Goal: Transaction & Acquisition: Purchase product/service

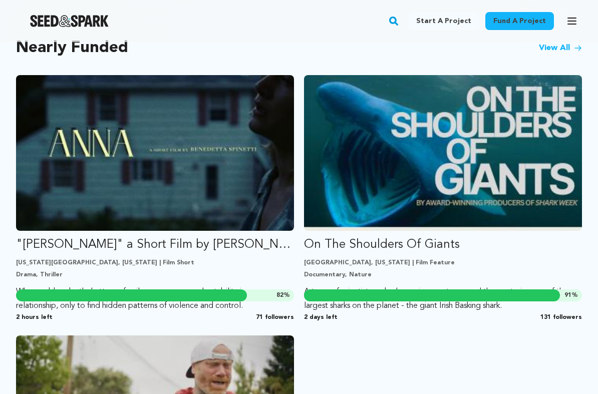
scroll to position [889, 0]
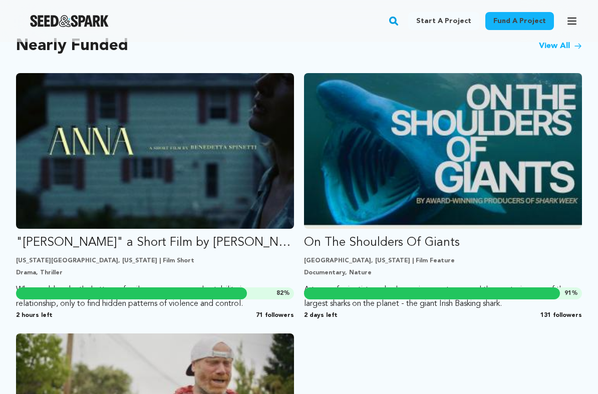
click at [504, 176] on img "Fund On The Shoulders Of Giants" at bounding box center [443, 151] width 278 height 156
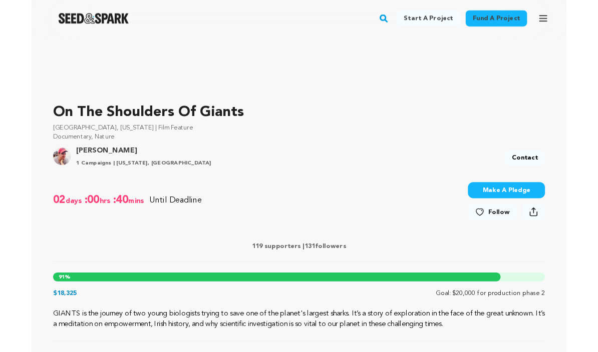
scroll to position [236, 0]
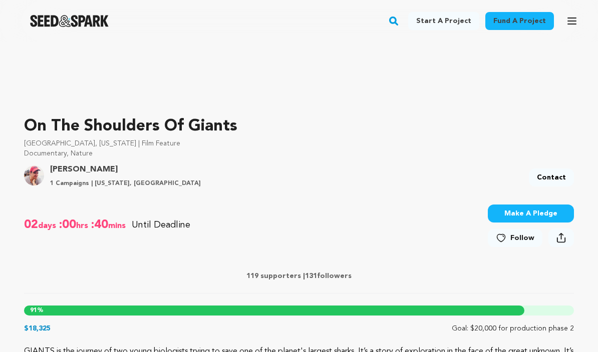
click at [534, 209] on button "Make A Pledge" at bounding box center [530, 214] width 86 height 18
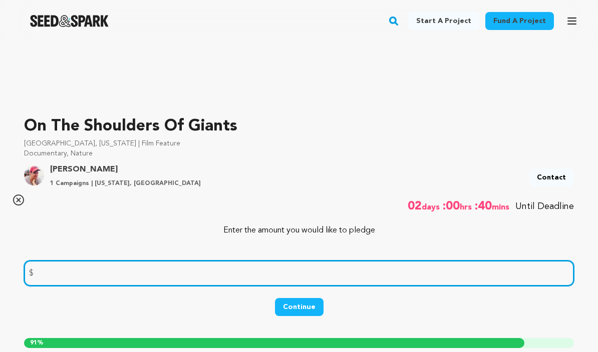
click at [101, 280] on input "number" at bounding box center [298, 274] width 549 height 26
type input "25.00"
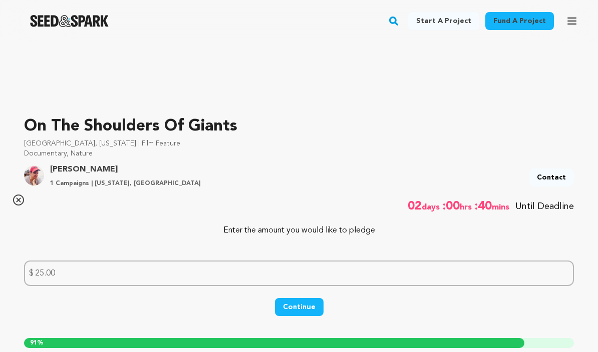
click at [302, 309] on button "Continue" at bounding box center [299, 307] width 49 height 18
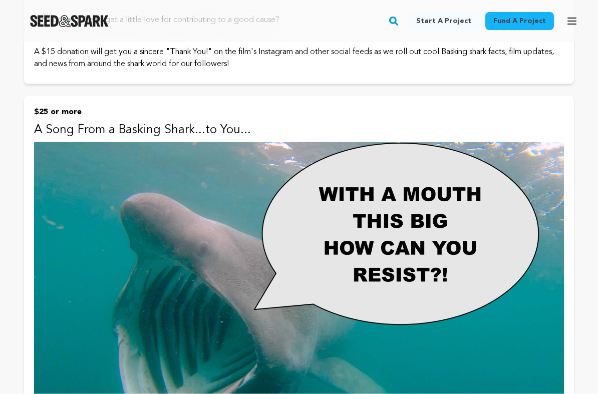
scroll to position [704, 0]
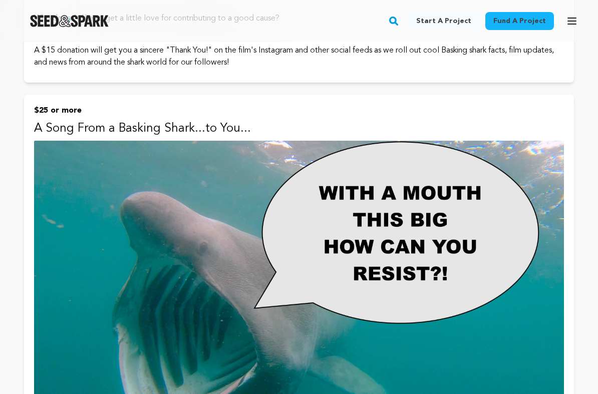
click at [231, 213] on img at bounding box center [298, 287] width 529 height 292
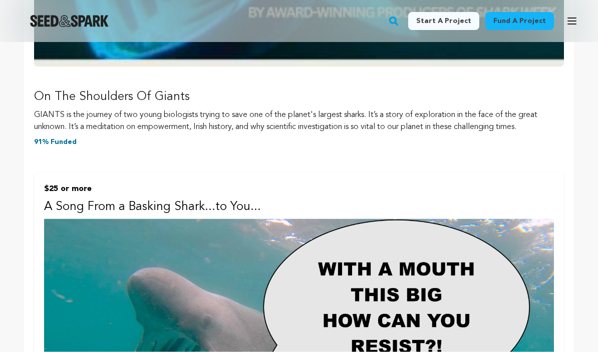
scroll to position [410, 0]
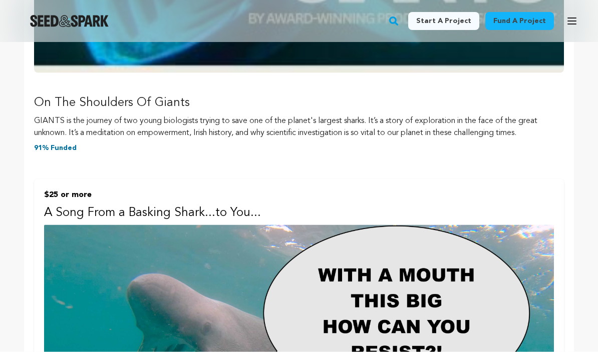
click at [110, 214] on p "A Song From a Basking Shark...to You..." at bounding box center [298, 213] width 509 height 16
click at [97, 200] on p "$25 or more" at bounding box center [298, 195] width 509 height 12
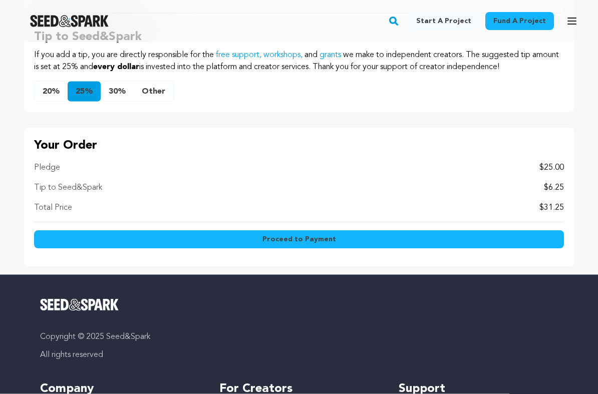
scroll to position [1054, 0]
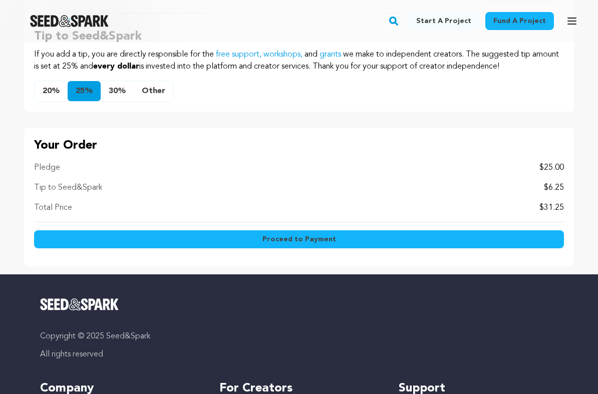
click at [55, 91] on button "20%" at bounding box center [51, 91] width 33 height 20
click at [330, 241] on span "Proceed to Payment" at bounding box center [299, 239] width 74 height 10
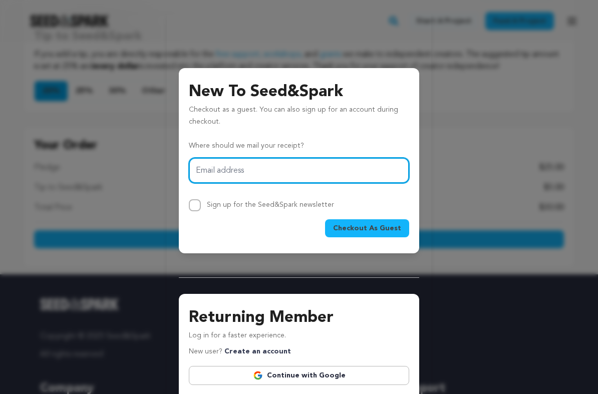
click at [298, 168] on input "Email address" at bounding box center [299, 171] width 220 height 26
type input "[PERSON_NAME][EMAIL_ADDRESS][DOMAIN_NAME]"
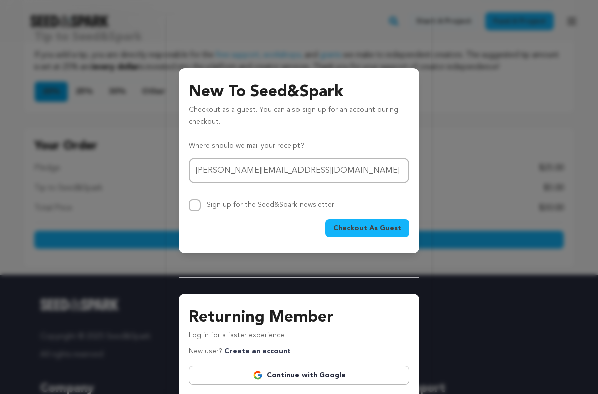
click at [380, 225] on span "Checkout As Guest" at bounding box center [367, 228] width 68 height 10
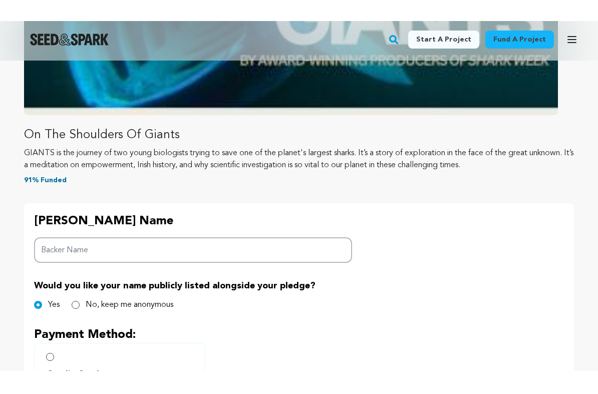
scroll to position [337, 0]
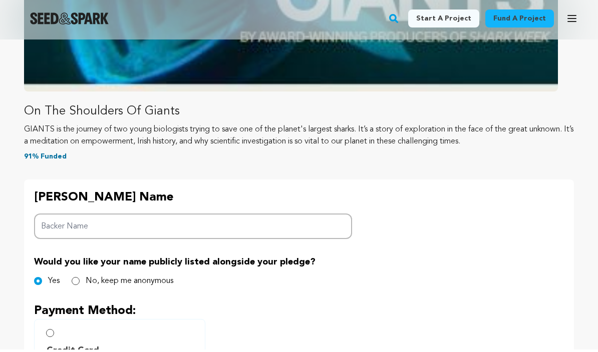
click at [183, 234] on input "Backer Name" at bounding box center [193, 229] width 318 height 26
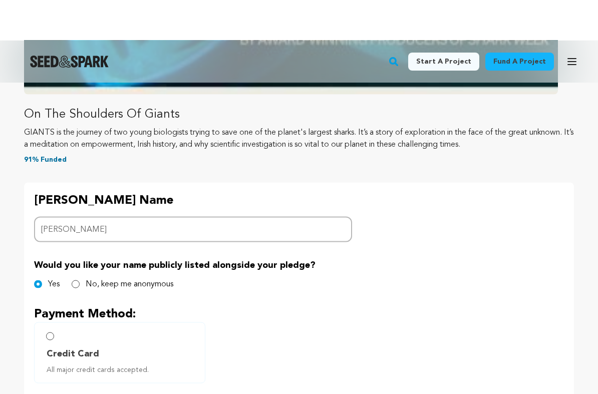
scroll to position [378, 0]
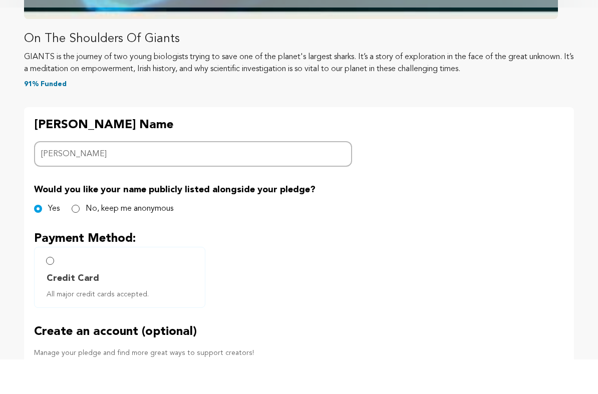
type input "Candace Appleton"
click at [52, 281] on label "Credit Card All major credit cards accepted." at bounding box center [119, 311] width 171 height 61
radio input "true"
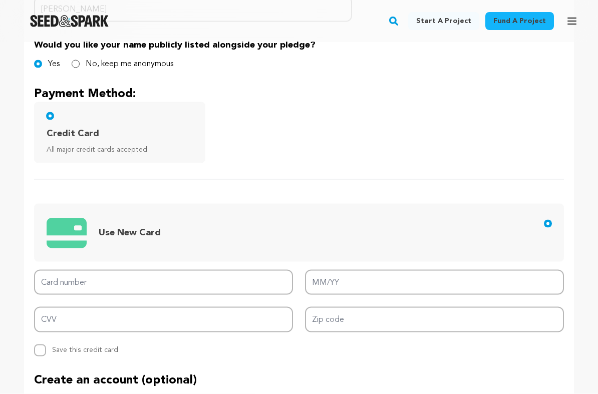
scroll to position [557, 0]
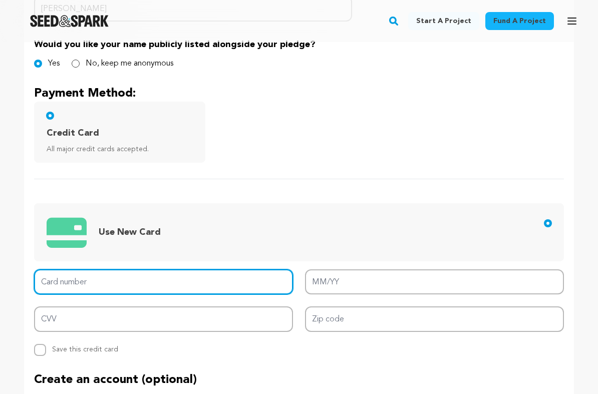
click at [145, 282] on input "Card number" at bounding box center [163, 282] width 259 height 26
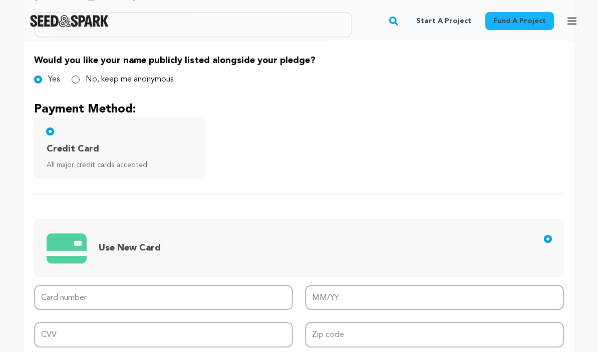
scroll to position [541, 0]
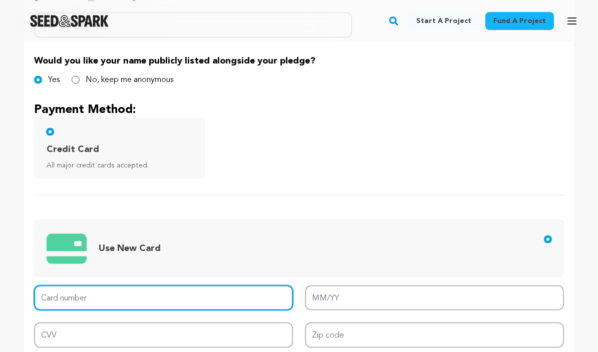
click at [128, 301] on input "Card number" at bounding box center [163, 299] width 259 height 26
type input "6011 4994 9695 9394"
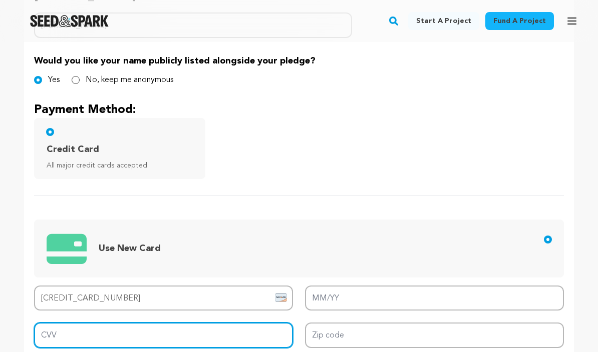
click at [244, 343] on input "CVV" at bounding box center [163, 336] width 259 height 26
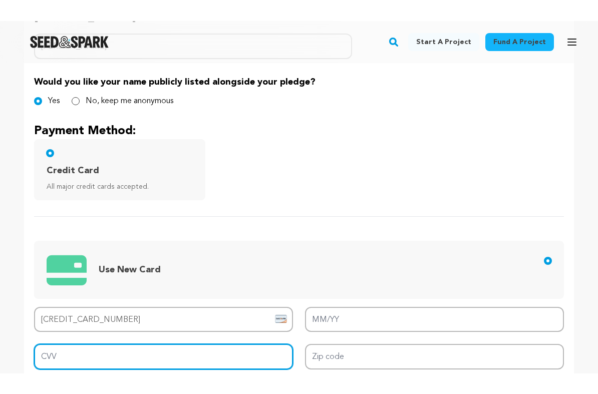
scroll to position [698, 0]
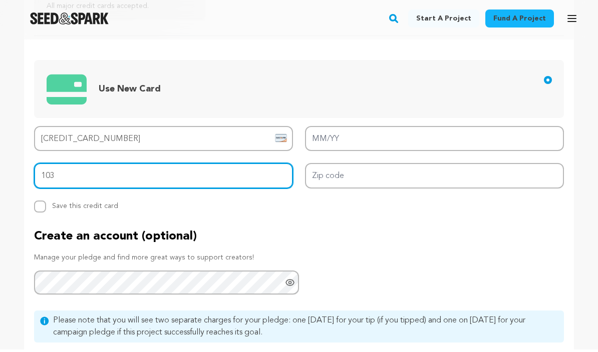
type input "103"
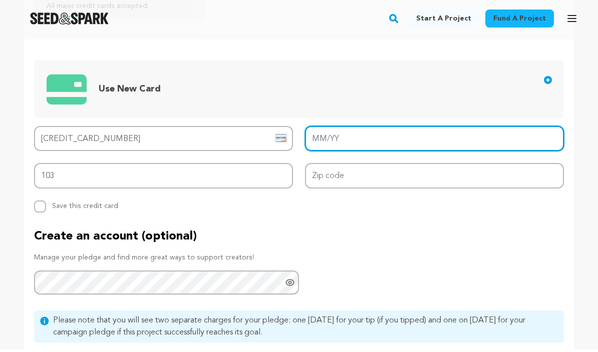
click at [372, 138] on input "MM/YY" at bounding box center [434, 142] width 259 height 26
type input "02/26"
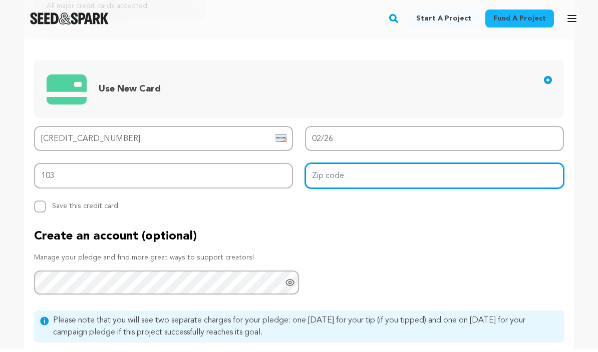
click at [365, 179] on input "Zip code" at bounding box center [434, 179] width 259 height 26
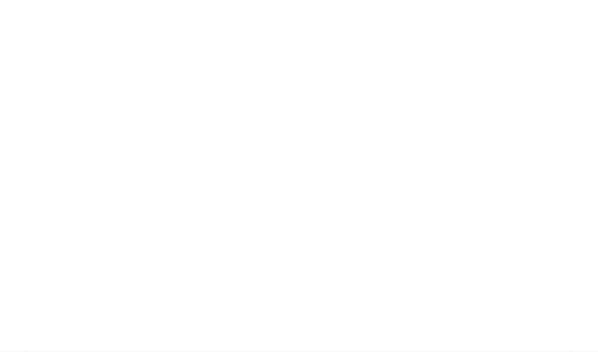
scroll to position [1105, 0]
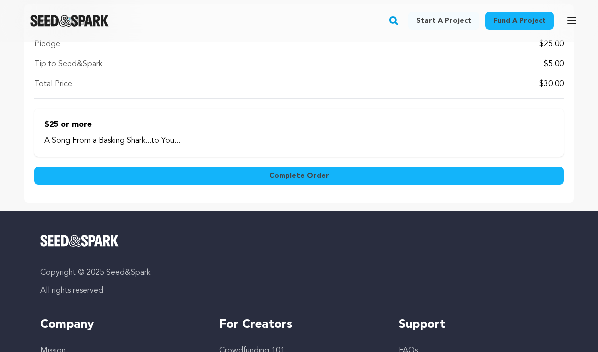
type input "11566"
click at [364, 177] on button "Complete Order" at bounding box center [298, 176] width 529 height 18
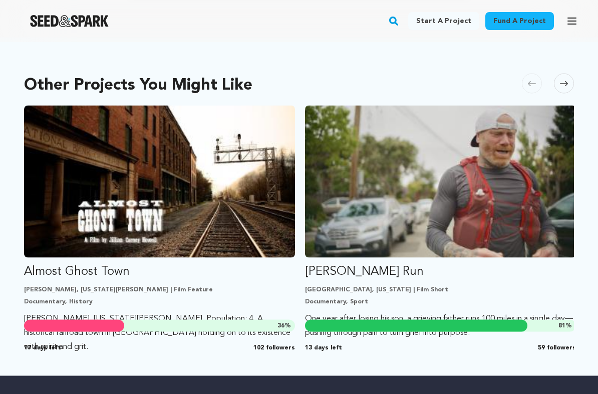
scroll to position [484, 0]
